Goal: Task Accomplishment & Management: Complete application form

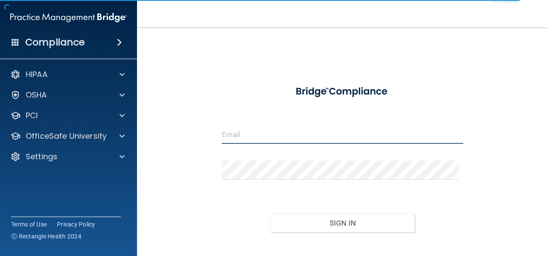
click at [318, 133] on input "email" at bounding box center [342, 134] width 241 height 19
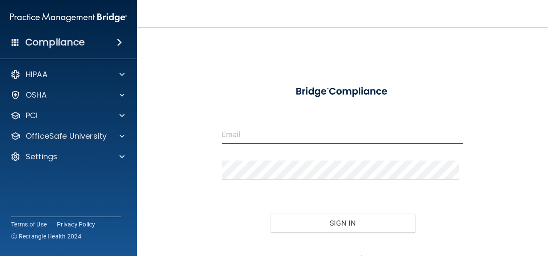
type input "[PERSON_NAME][EMAIL_ADDRESS][DOMAIN_NAME]"
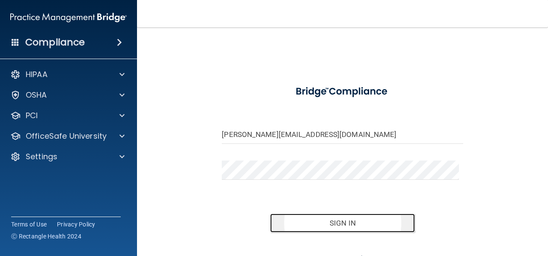
click at [303, 222] on button "Sign In" at bounding box center [342, 223] width 145 height 19
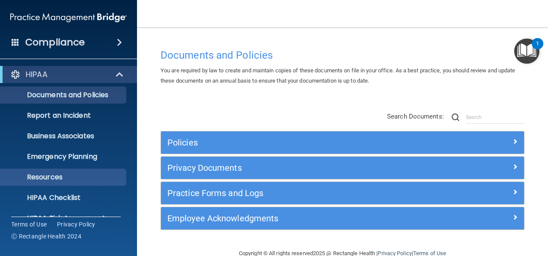
scroll to position [99, 0]
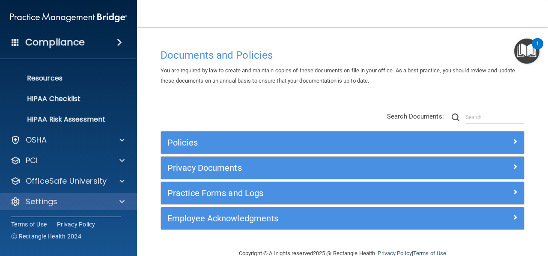
click at [49, 209] on div "Settings" at bounding box center [68, 201] width 137 height 17
click at [122, 202] on span at bounding box center [121, 201] width 5 height 10
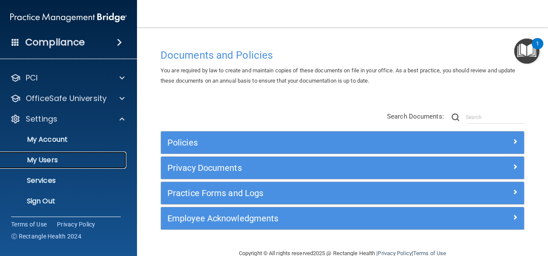
click at [56, 164] on p "My Users" at bounding box center [64, 160] width 117 height 9
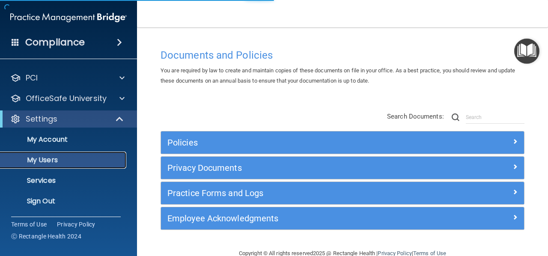
scroll to position [37, 0]
select select "20"
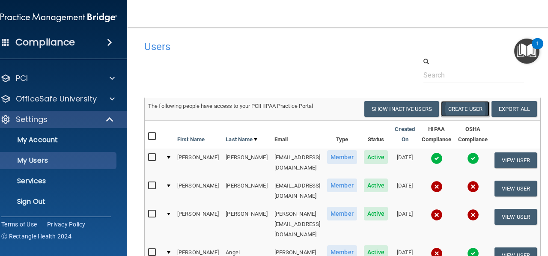
click at [469, 112] on button "Create User" at bounding box center [465, 109] width 48 height 16
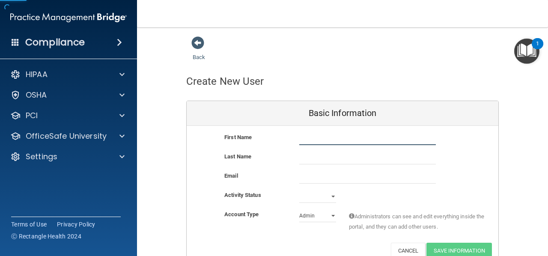
click at [322, 136] on input "text" at bounding box center [367, 138] width 137 height 13
type input "[PERSON_NAME]"
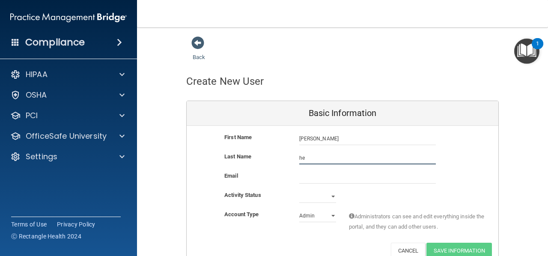
type input "h"
type input "[PERSON_NAME]"
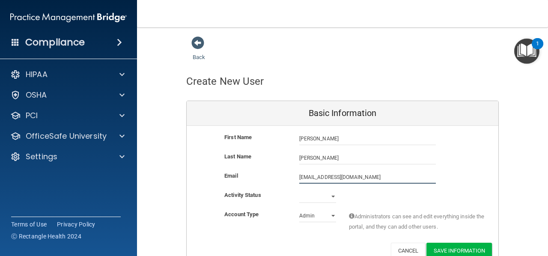
scroll to position [43, 0]
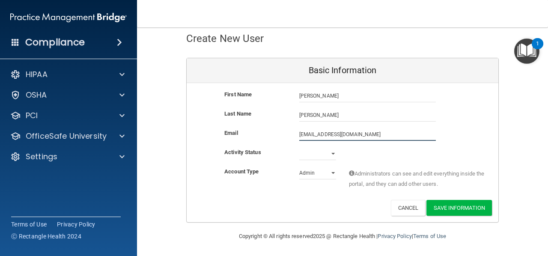
type input "[EMAIL_ADDRESS][DOMAIN_NAME]"
click at [317, 173] on select "Admin Member" at bounding box center [317, 173] width 37 height 13
select select "practice_member"
click at [299, 167] on select "Admin Member" at bounding box center [317, 173] width 37 height 13
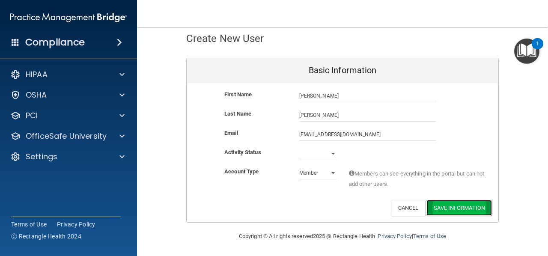
click at [454, 208] on button "Save Information" at bounding box center [458, 208] width 65 height 16
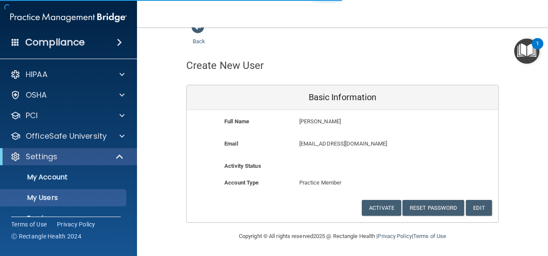
select select "20"
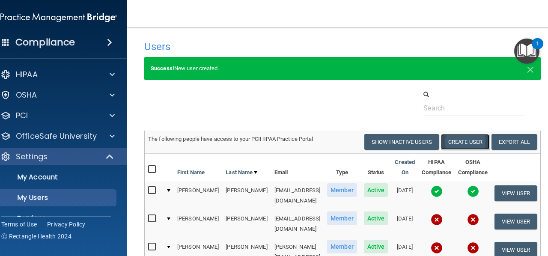
click at [472, 146] on button "Create User" at bounding box center [465, 142] width 48 height 16
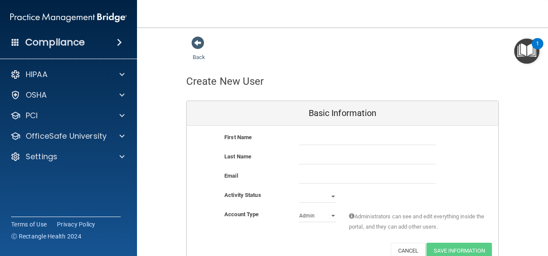
click at [510, 126] on div "Back Create New User Basic Information First Name Last Name Email Activity Stat…" at bounding box center [342, 150] width 377 height 229
